Goal: Information Seeking & Learning: Learn about a topic

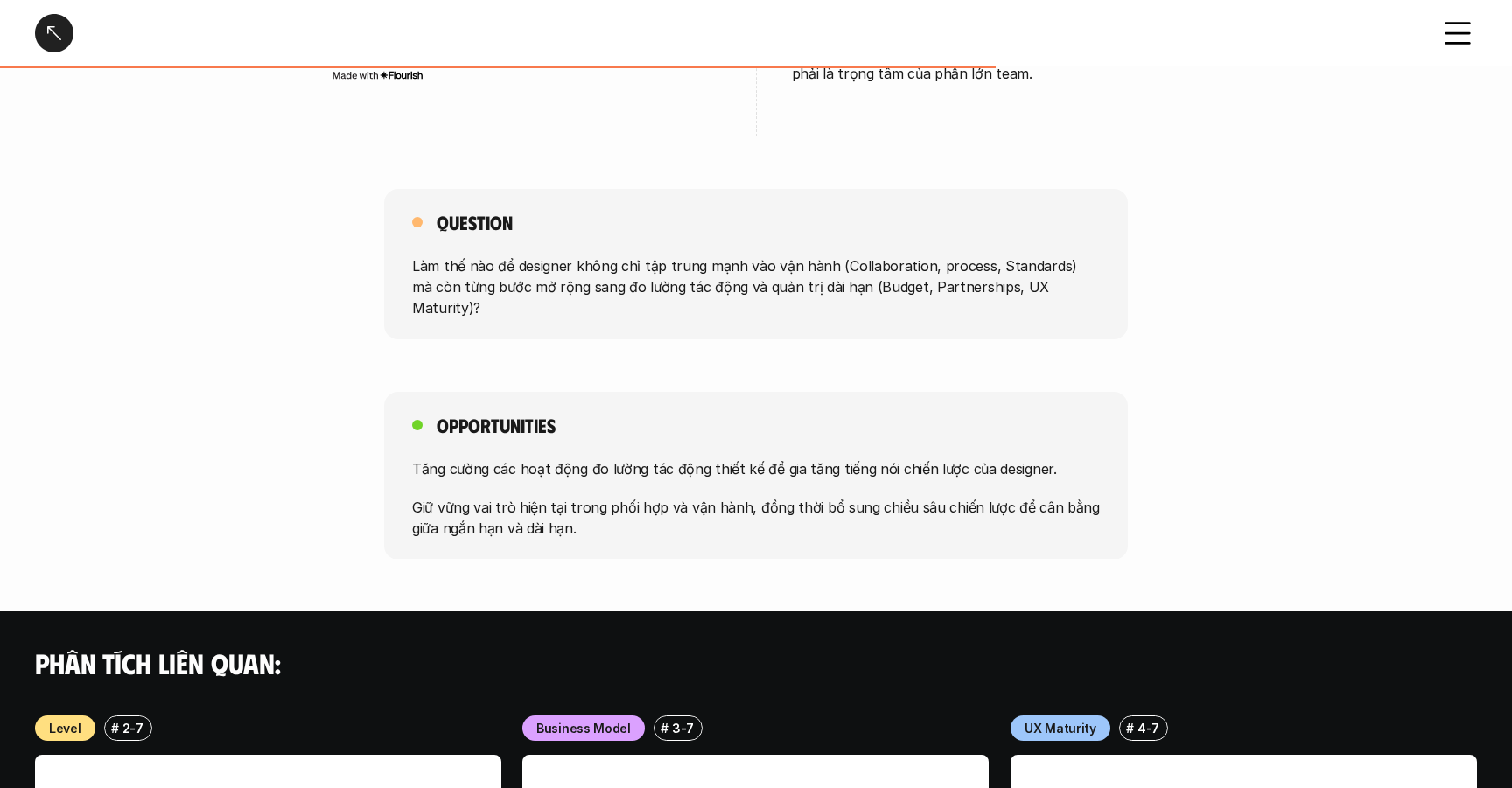
scroll to position [821, 0]
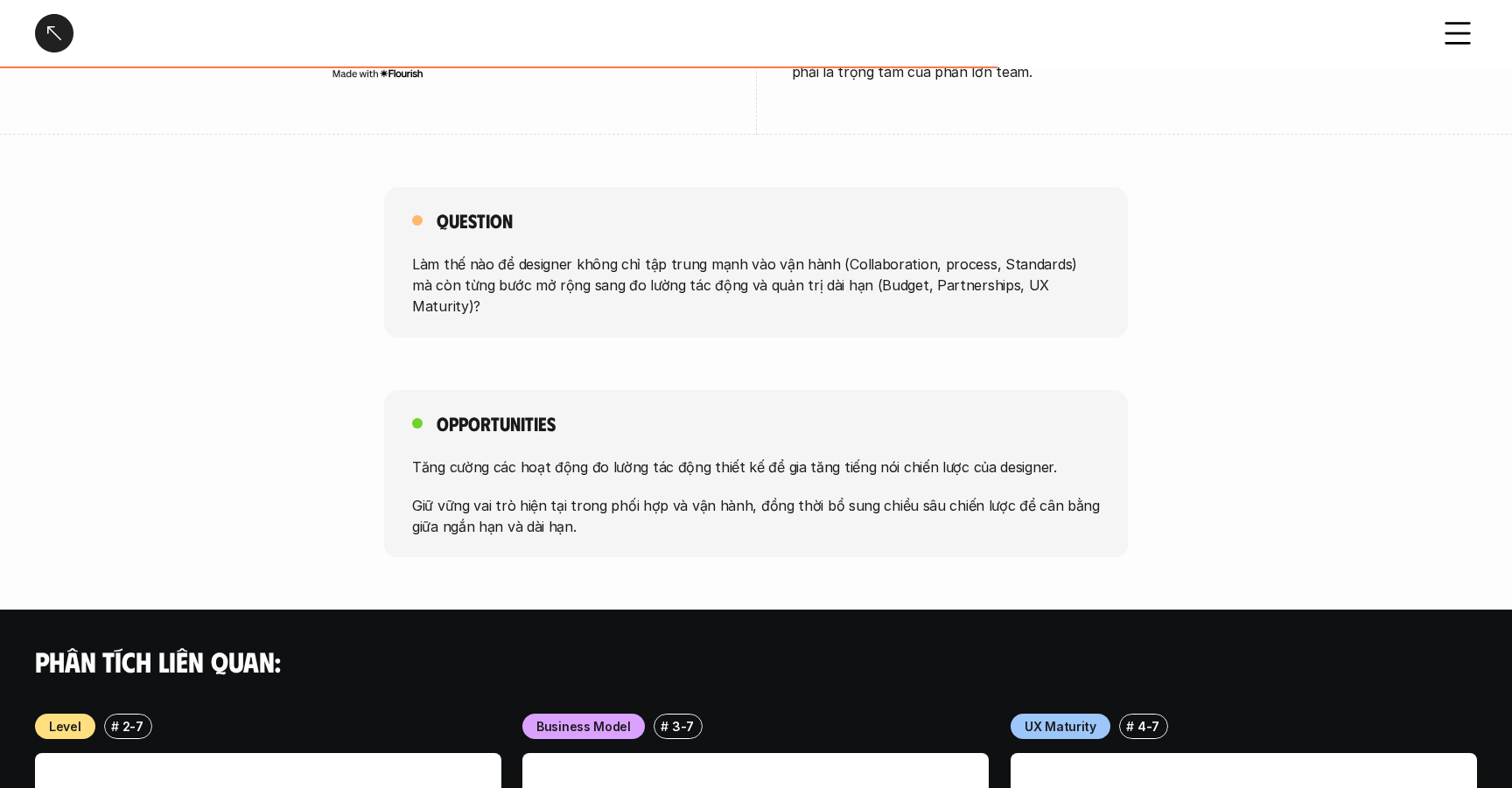
click at [1287, 183] on div "Công việc Management - Tổng quan Overview # 1-7 Công việc Management - Tổng qua…" at bounding box center [756, 267] width 1512 height 2177
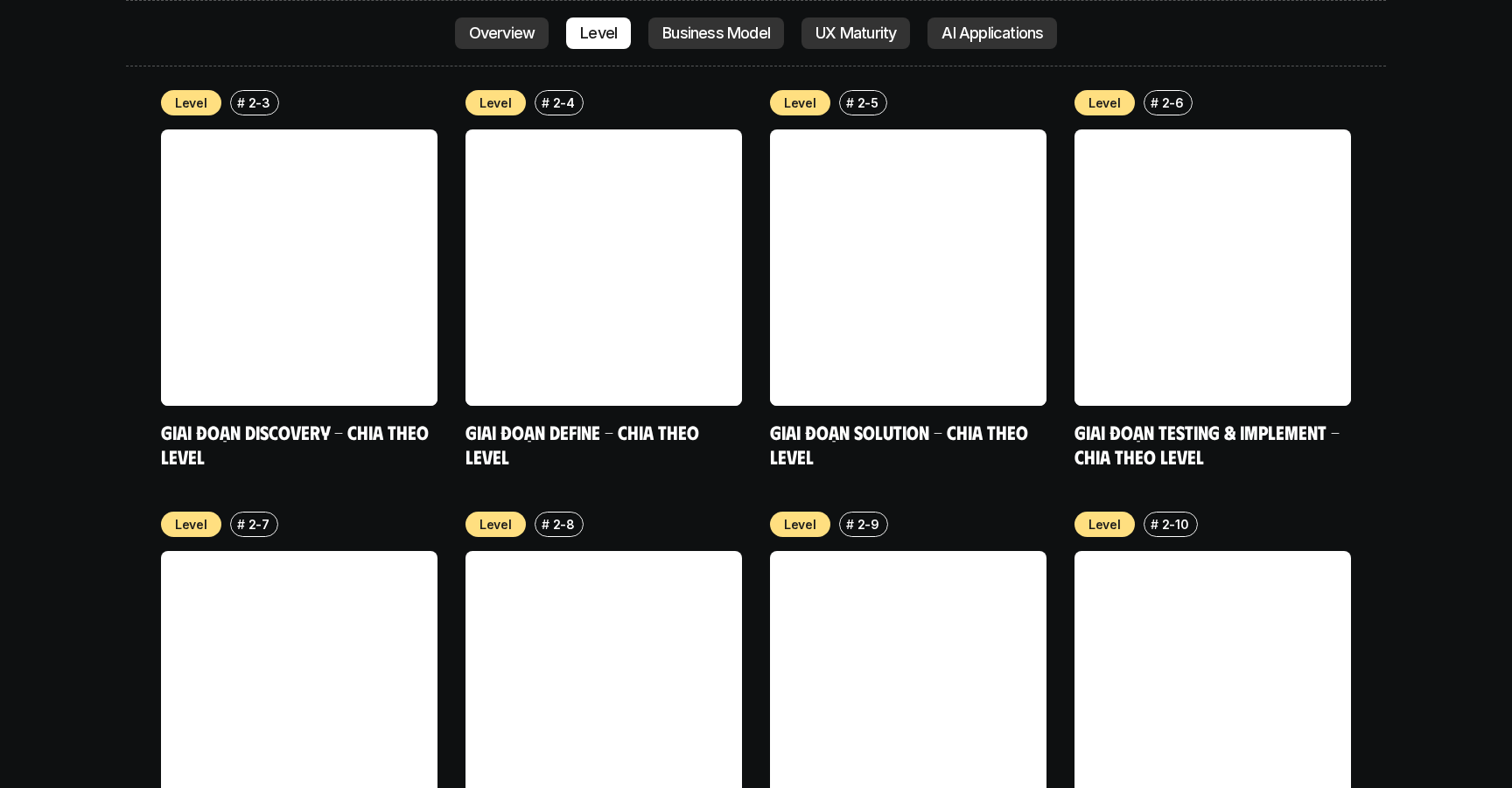
scroll to position [6429, 0]
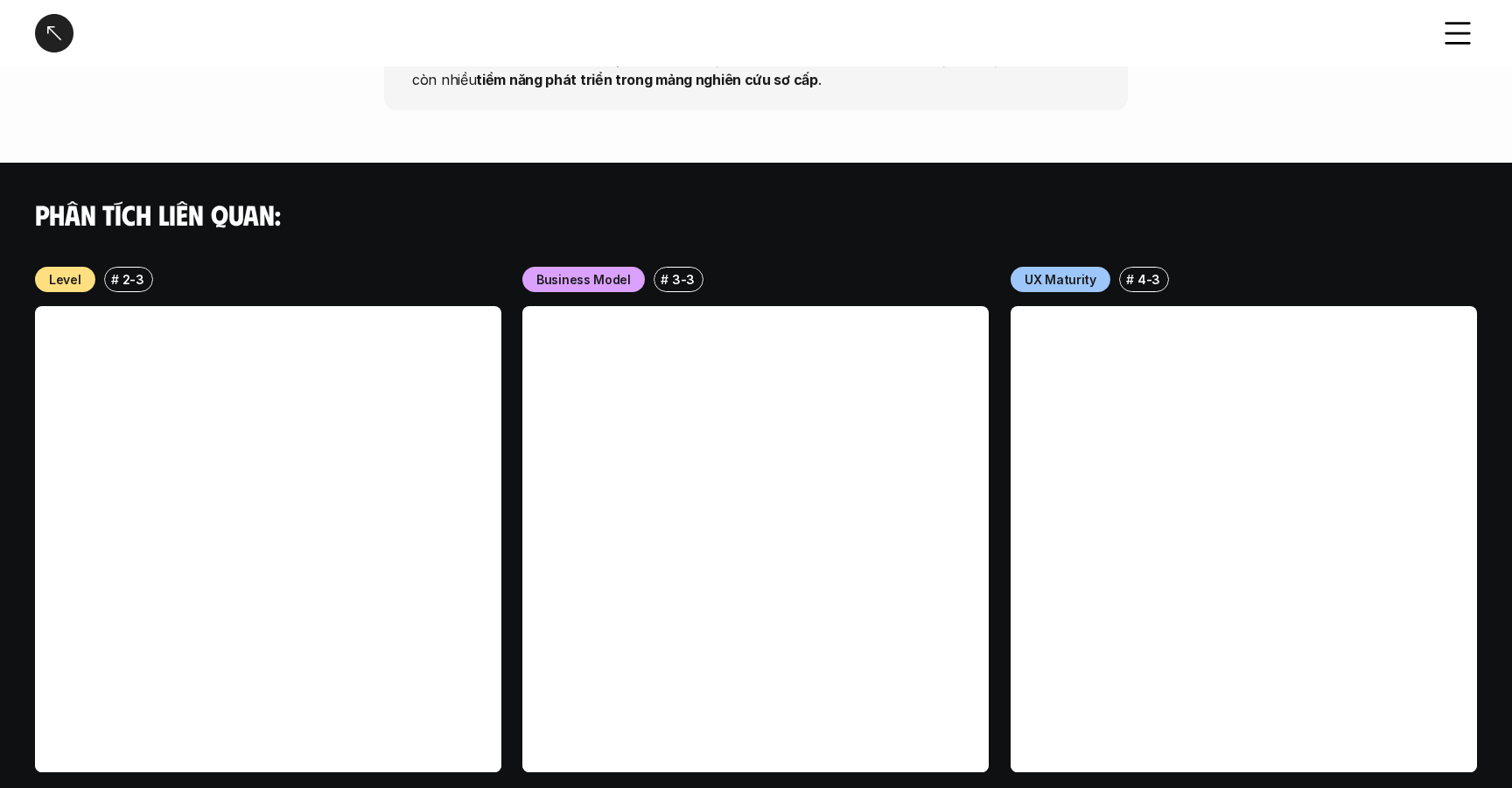
scroll to position [1956, 0]
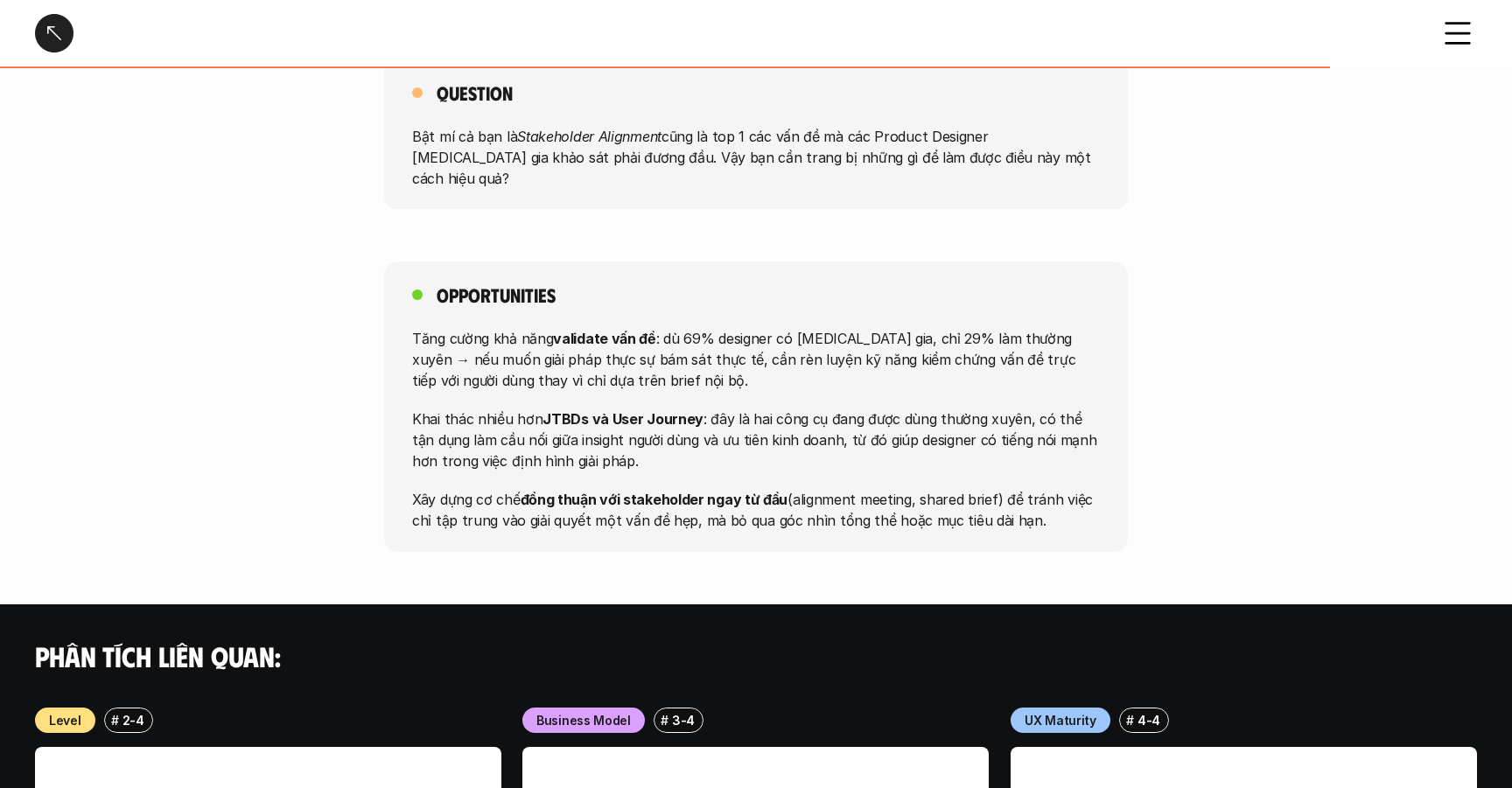
scroll to position [1706, 0]
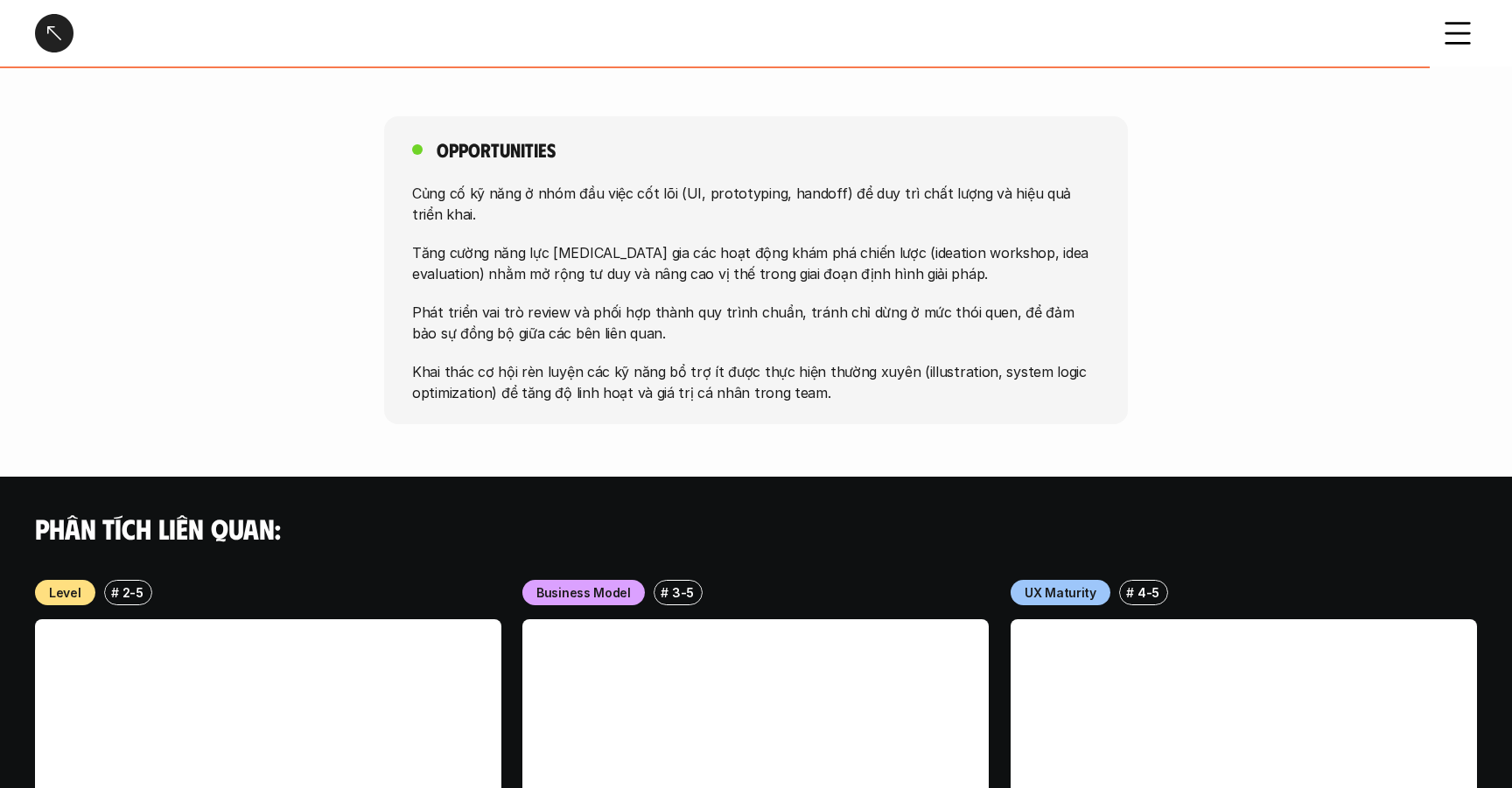
scroll to position [1553, 0]
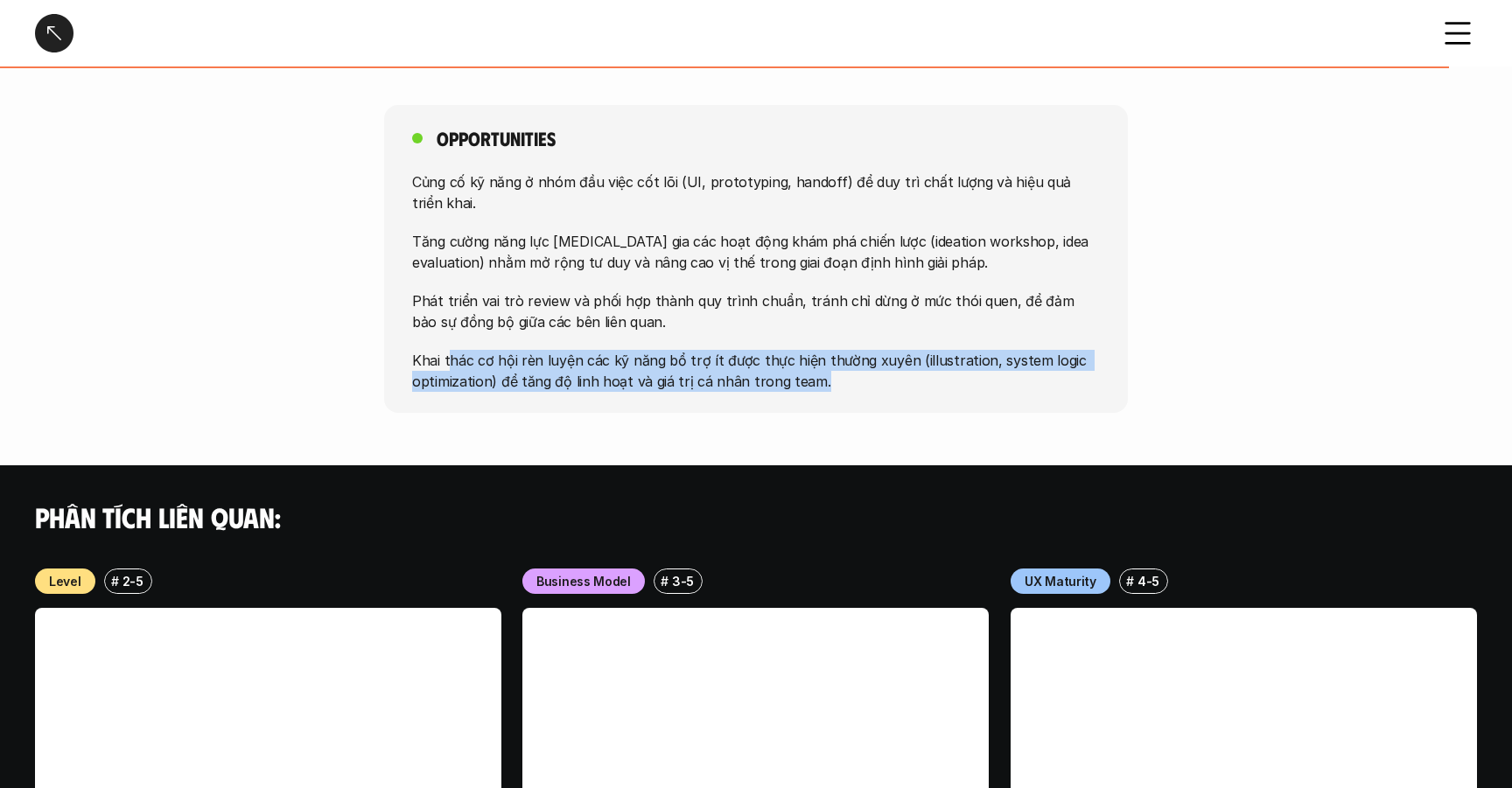
drag, startPoint x: 448, startPoint y: 328, endPoint x: 832, endPoint y: 341, distance: 384.2
click at [832, 350] on p "Khai thác cơ hội rèn luyện các kỹ năng bổ trợ ít được thực hiện thường xuyên (i…" at bounding box center [756, 371] width 688 height 42
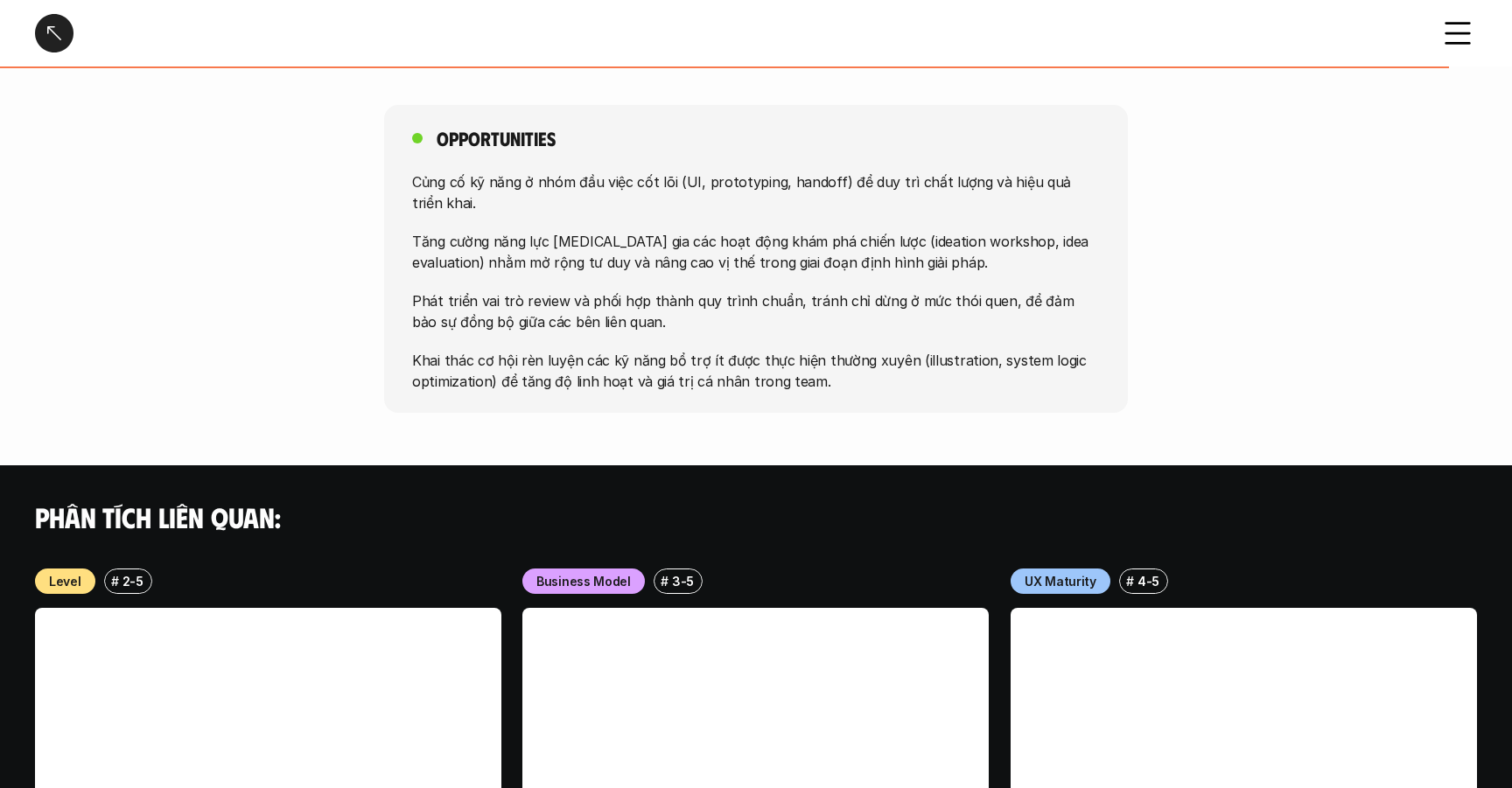
click at [581, 290] on p "Phát triển vai trò review và phối hợp thành quy trình chuẩn, tránh chỉ dừng ở m…" at bounding box center [756, 311] width 688 height 42
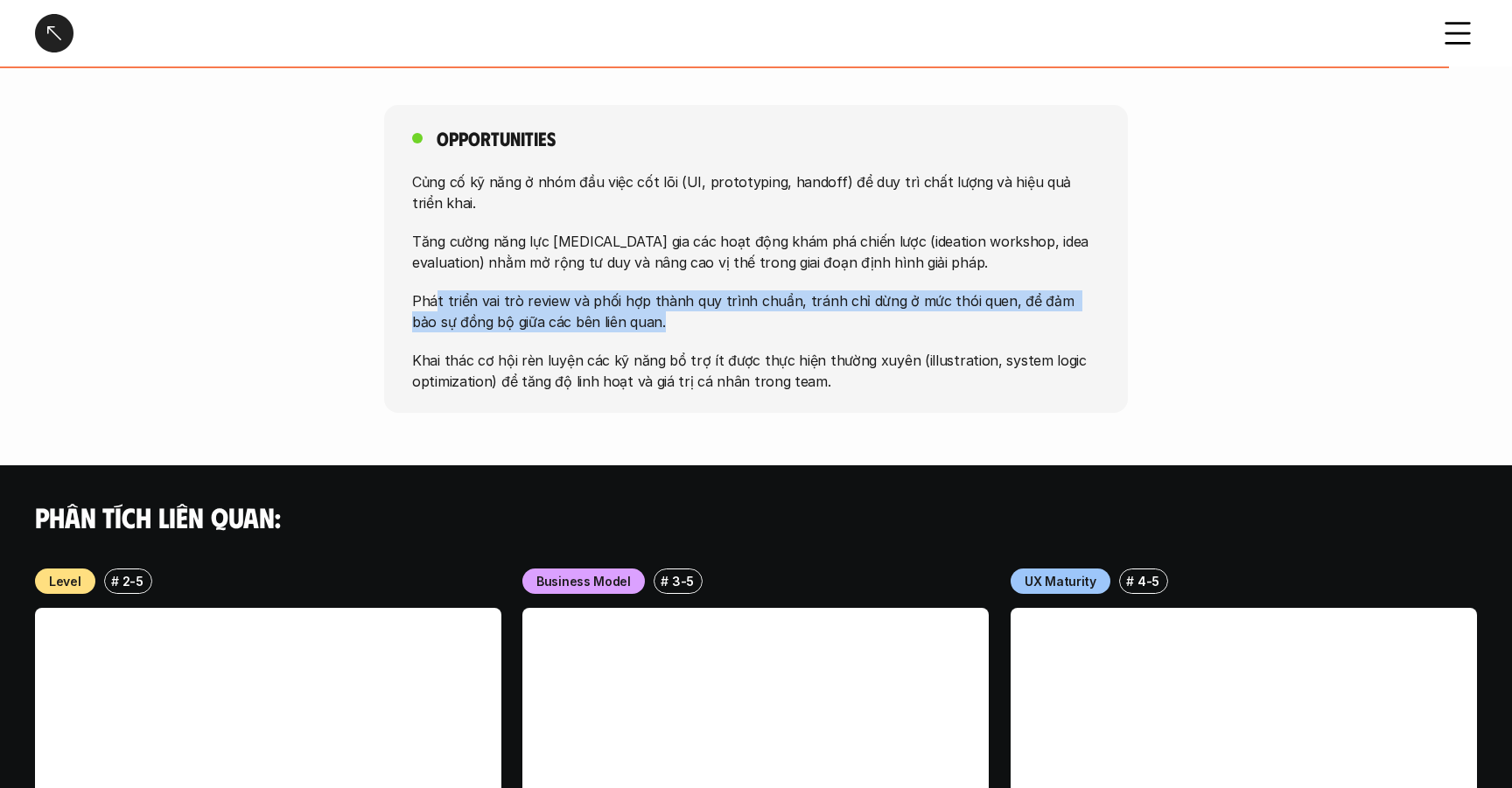
drag, startPoint x: 437, startPoint y: 264, endPoint x: 726, endPoint y: 288, distance: 290.0
click at [726, 290] on p "Phát triển vai trò review và phối hợp thành quy trình chuẩn, tránh chỉ dừng ở m…" at bounding box center [756, 311] width 688 height 42
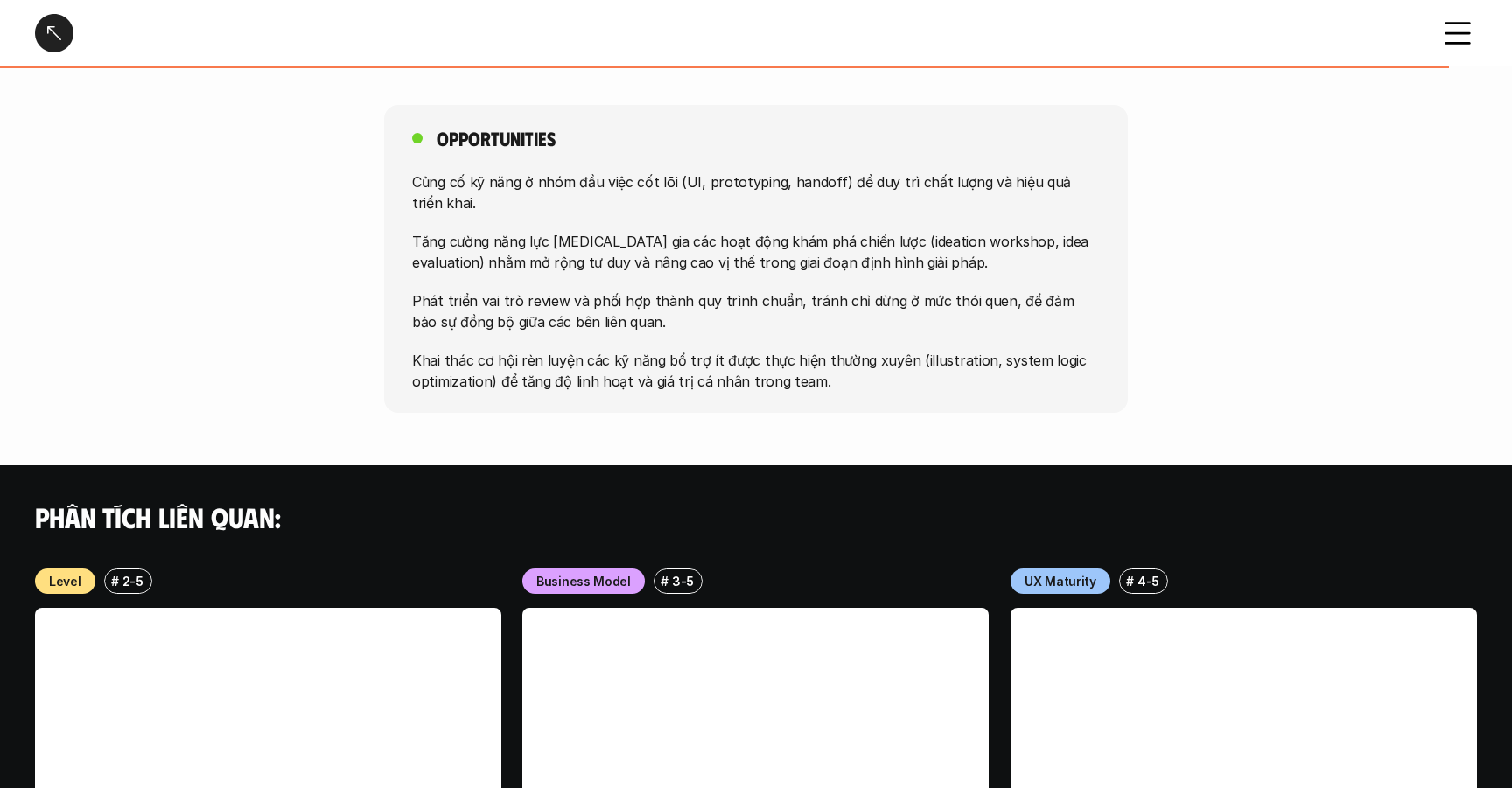
click at [874, 172] on p "Củng cố kỹ năng ở nhóm đầu việc cốt lõi (UI, prototyping, handoff) để duy trì c…" at bounding box center [756, 193] width 688 height 42
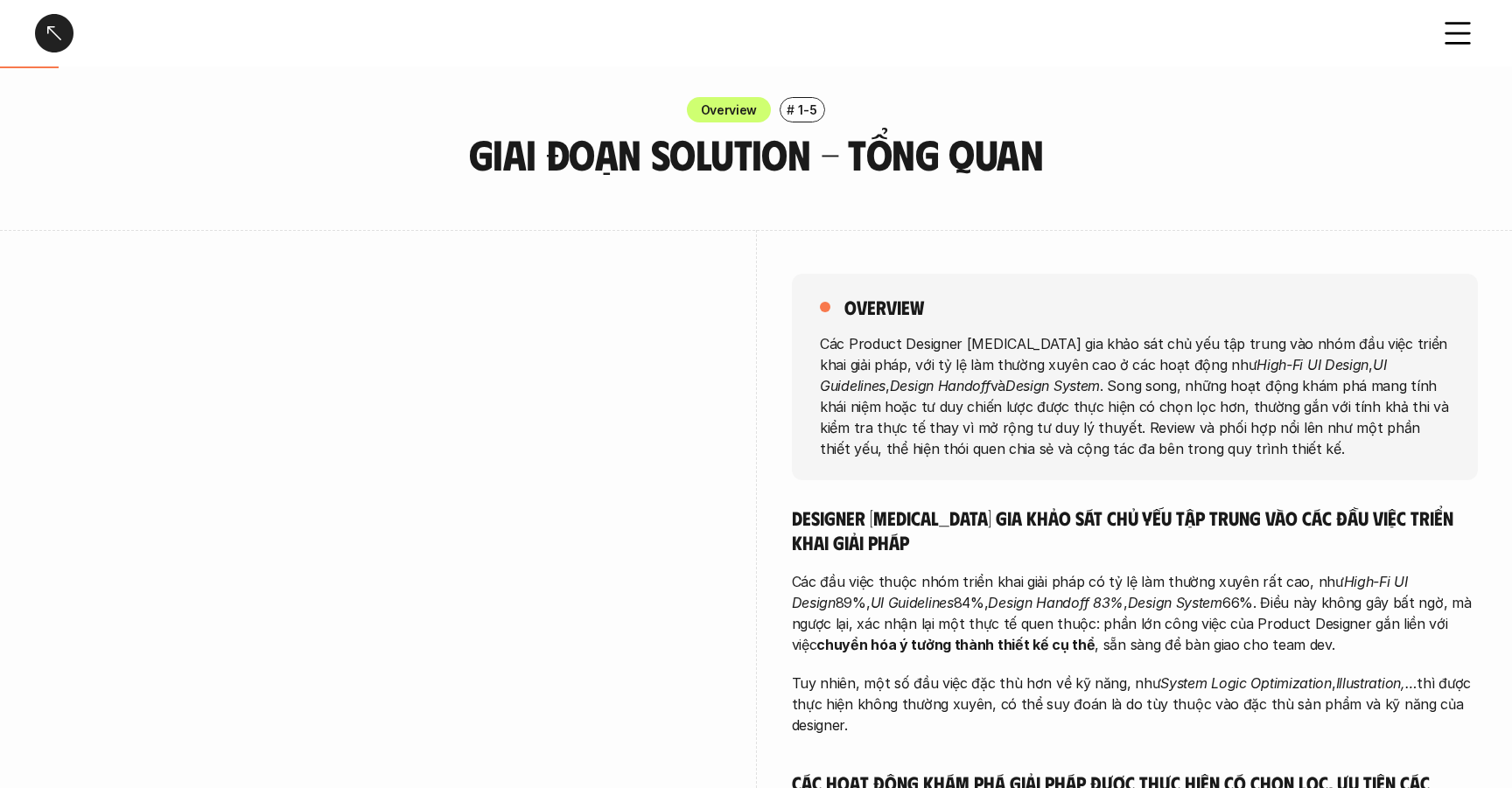
scroll to position [0, 0]
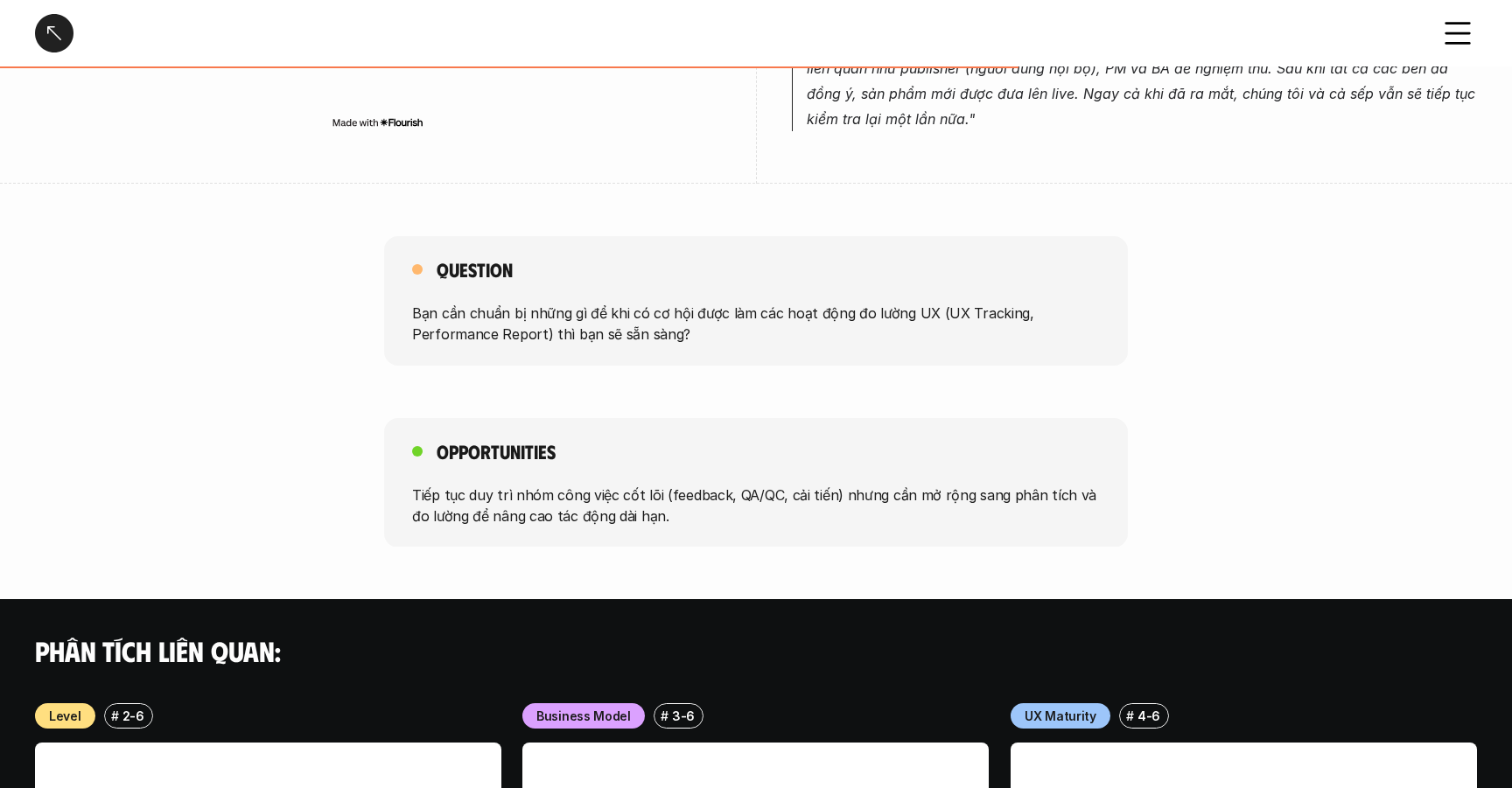
scroll to position [921, 0]
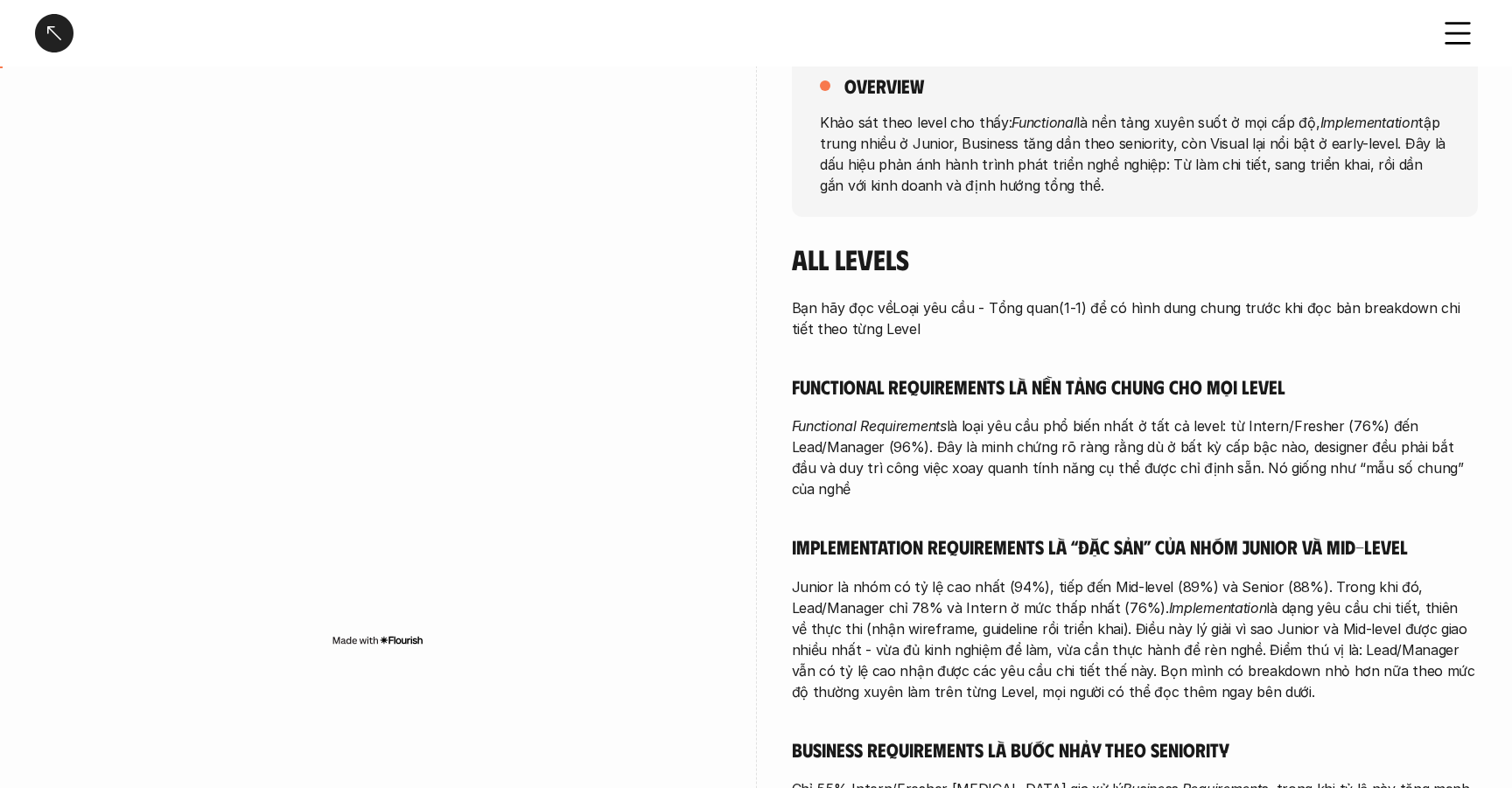
scroll to position [231, 0]
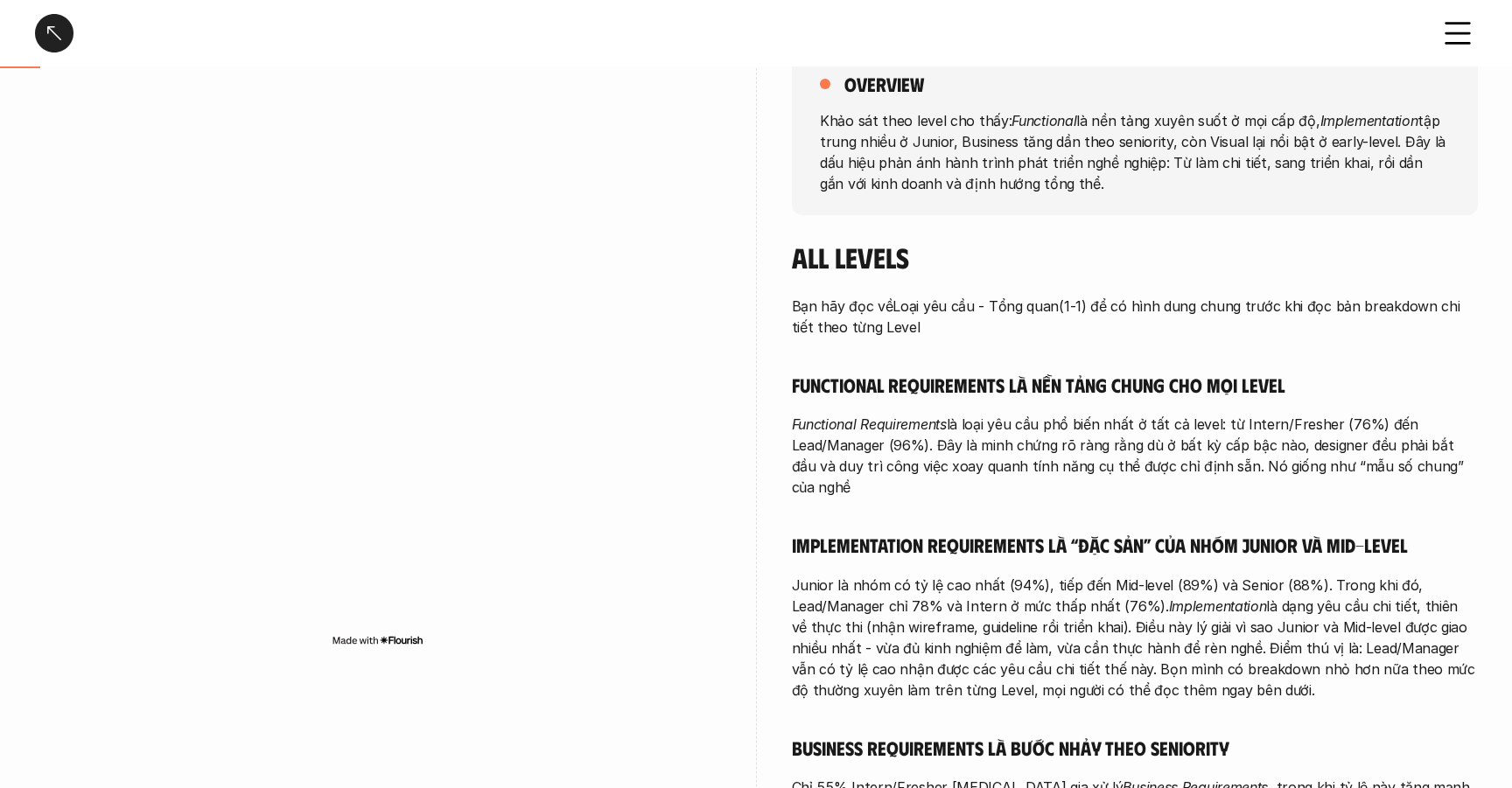
click at [646, 99] on div at bounding box center [378, 382] width 686 height 641
click at [752, 40] on div "Các loại yêu cầu - Chia theo level" at bounding box center [726, 33] width 1382 height 38
click at [520, 100] on div at bounding box center [378, 382] width 686 height 641
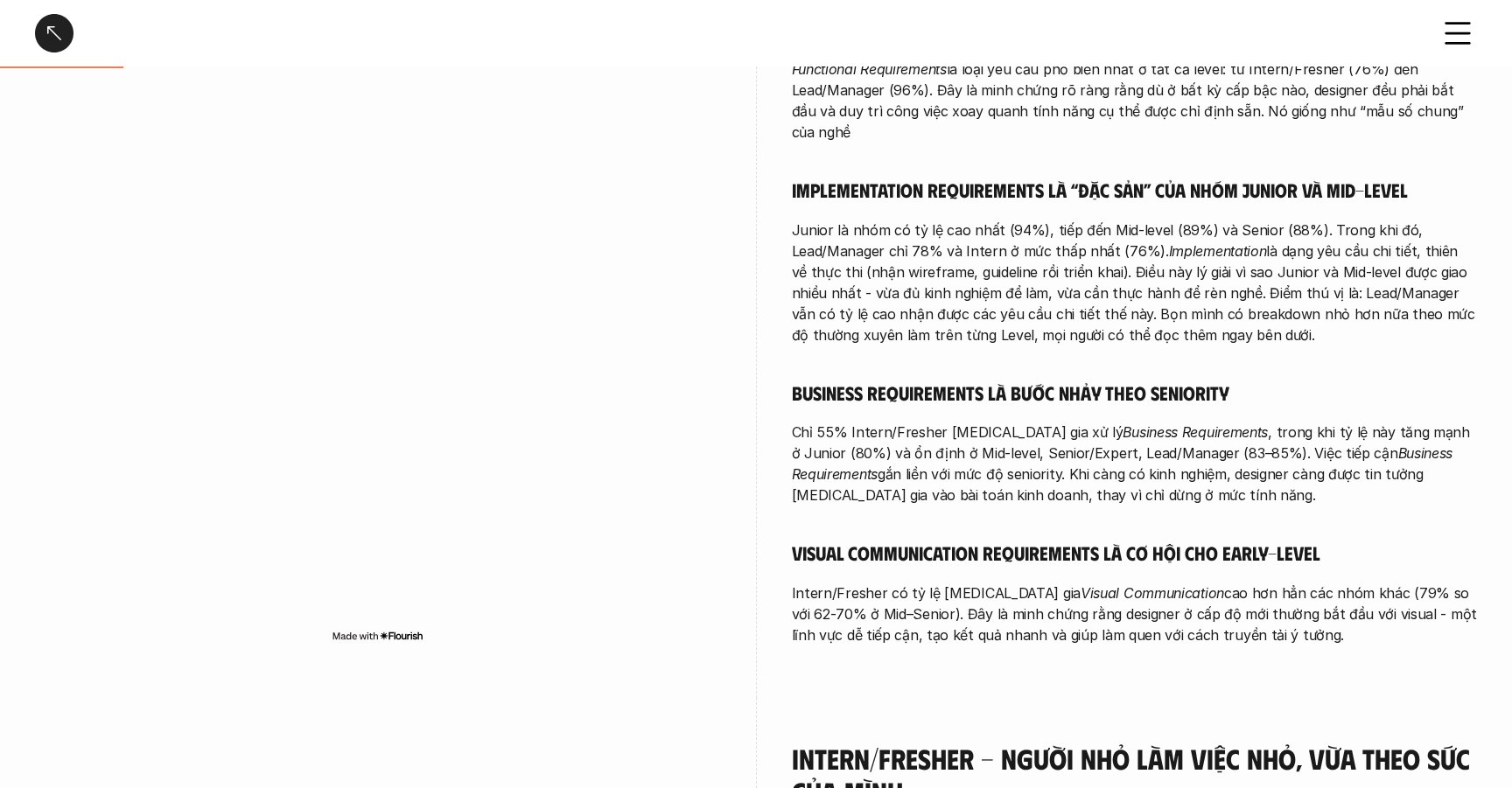
scroll to position [626, 0]
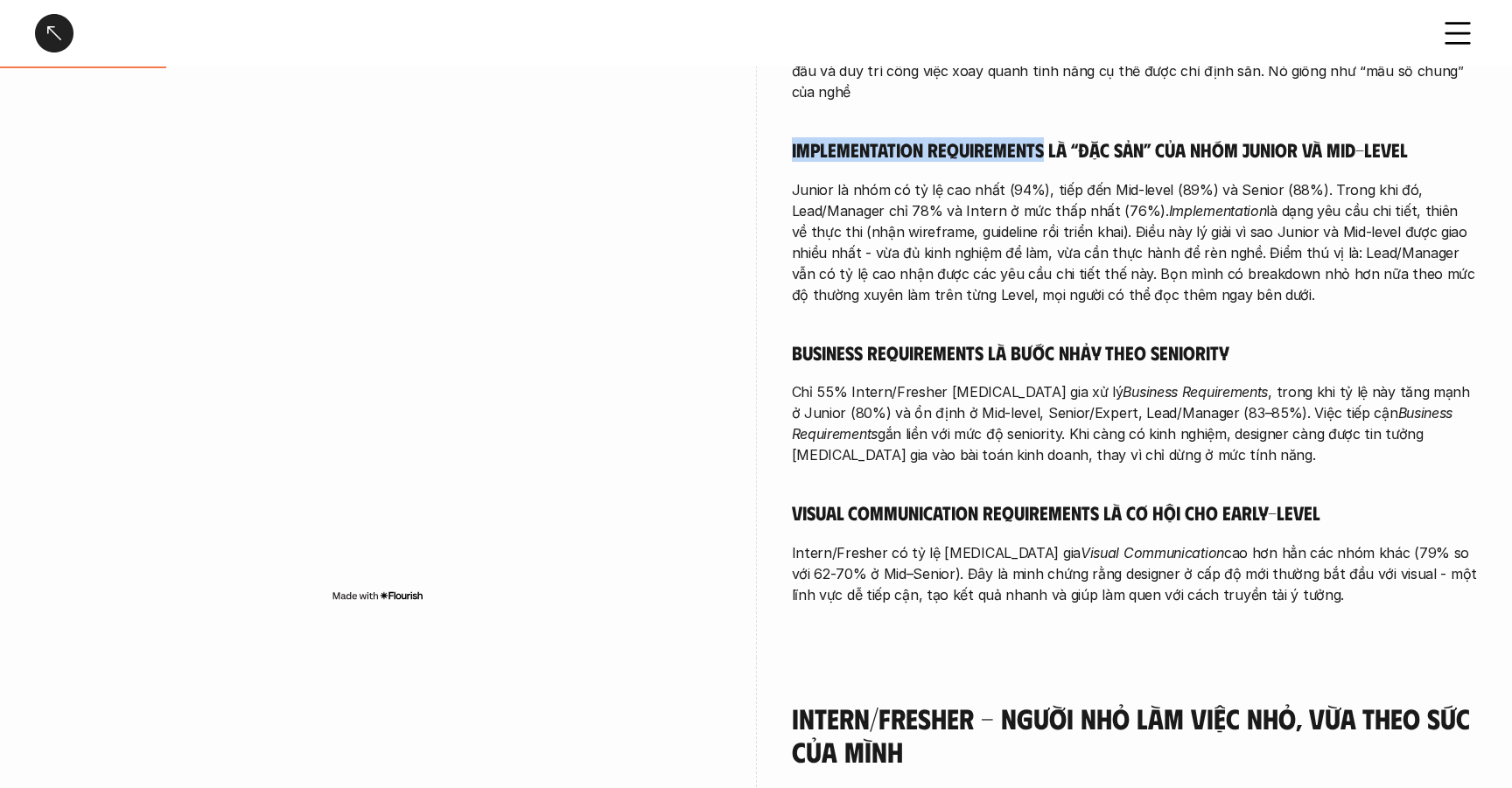
drag, startPoint x: 788, startPoint y: 145, endPoint x: 1054, endPoint y: 144, distance: 266.0
click at [1040, 140] on div "overview Khảo sát theo level cho thấy: Functional là nền tảng xuyên suốt ở mọi …" at bounding box center [756, 135] width 1442 height 1046
click at [1089, 121] on div "Bạn hãy đọc về Loại yêu cầu - Tổng quan (1-1) để có hình dung chung trước khi đ…" at bounding box center [1135, 252] width 686 height 705
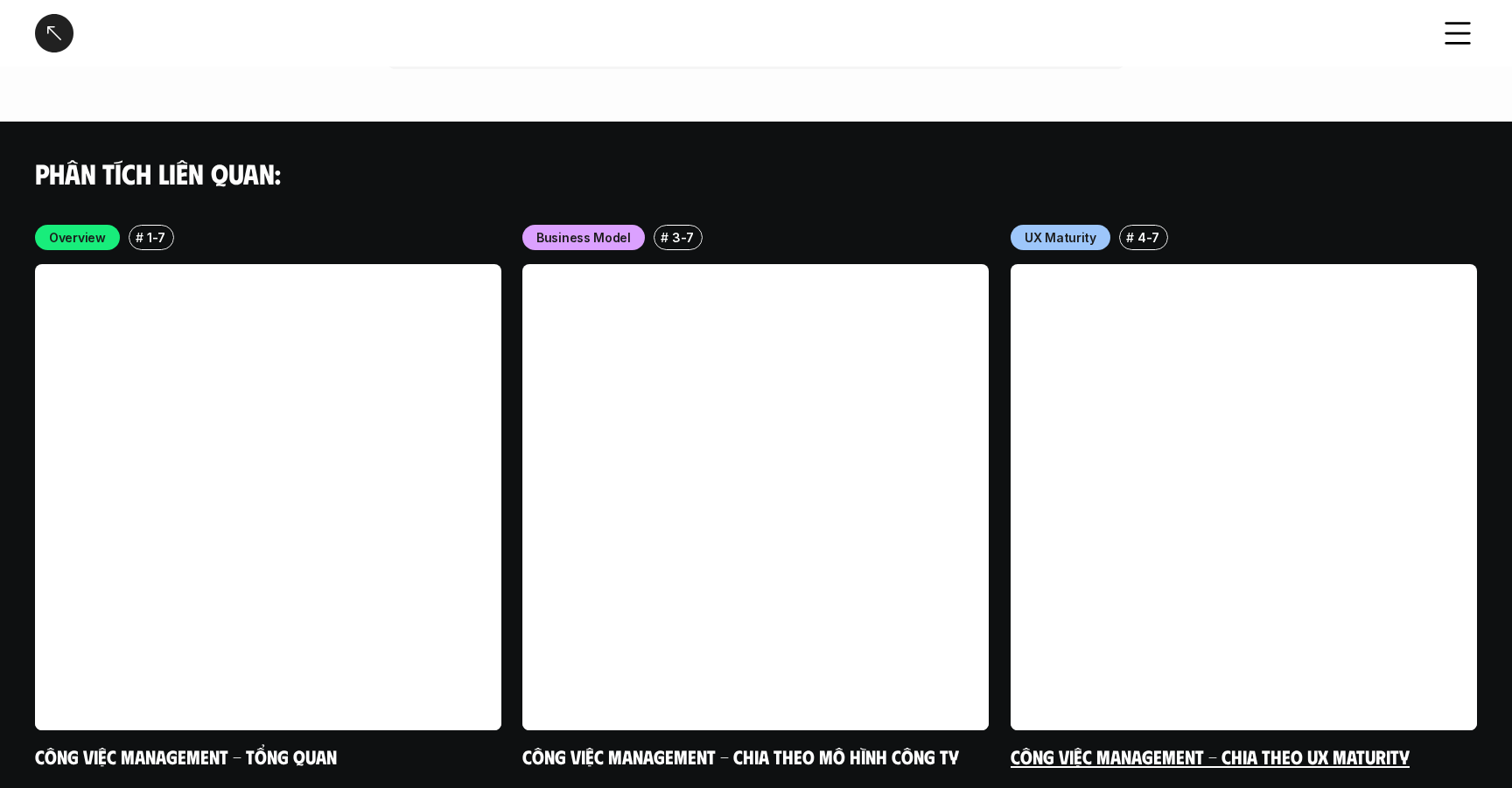
scroll to position [3430, 0]
